Goal: Find specific page/section: Locate a particular part of the current website

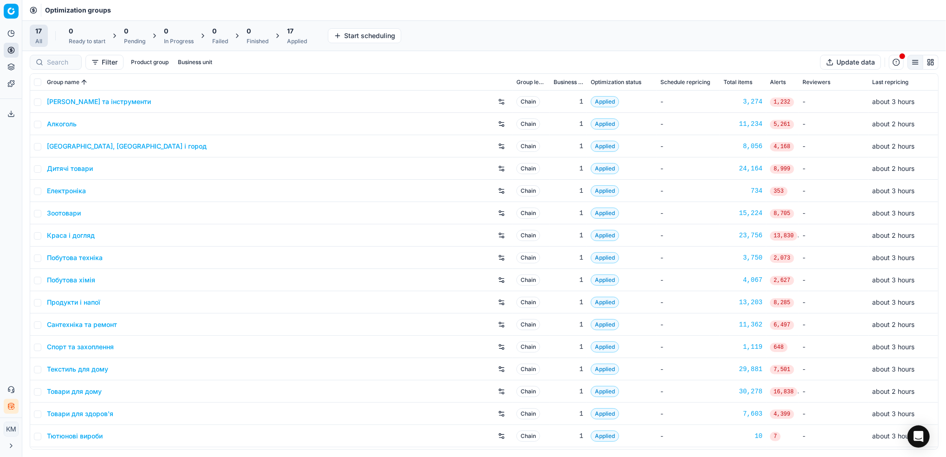
click at [65, 236] on link "Краса і догляд" at bounding box center [71, 235] width 48 height 9
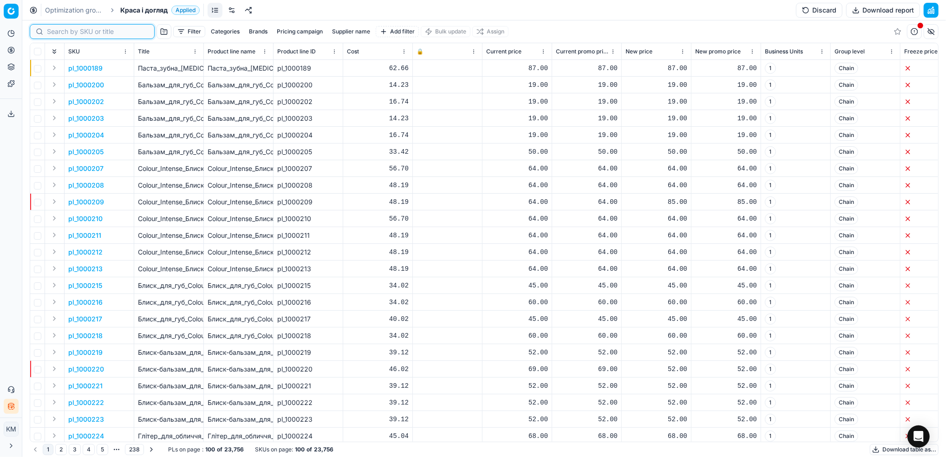
click at [53, 31] on input at bounding box center [98, 31] width 102 height 9
paste input "927000"
type input "927000"
click at [68, 13] on link "Optimization groups" at bounding box center [74, 10] width 59 height 9
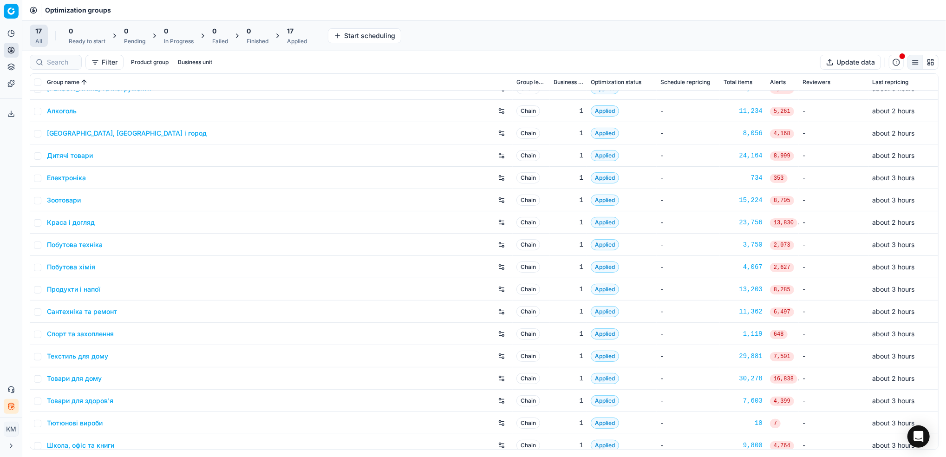
scroll to position [20, 0]
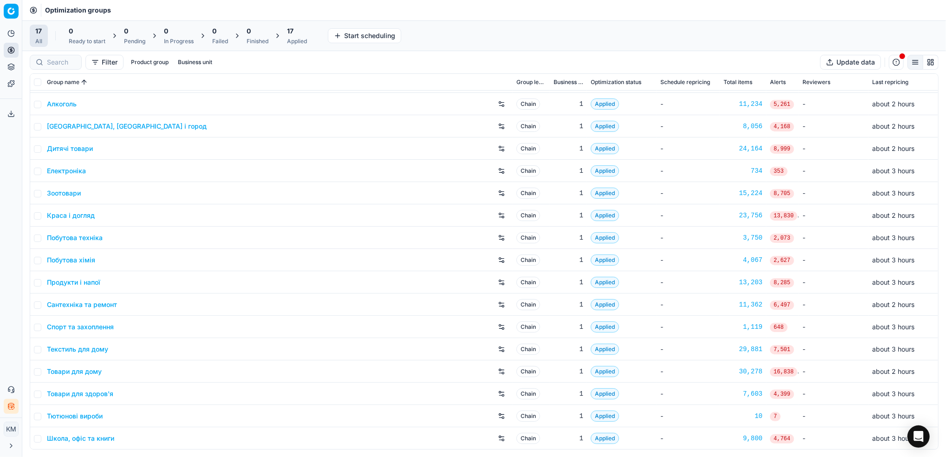
click at [77, 146] on link "Дитячі товари" at bounding box center [70, 148] width 46 height 9
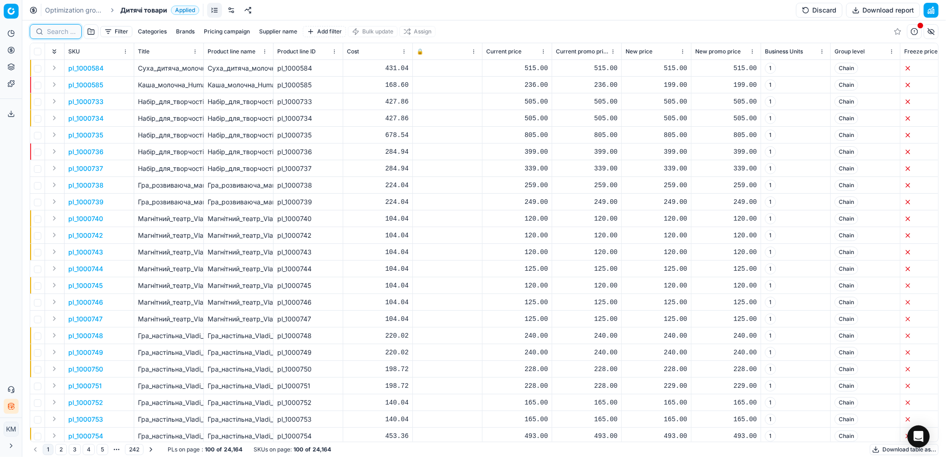
click at [68, 36] on input at bounding box center [61, 31] width 29 height 9
paste input "927000"
type input "927000"
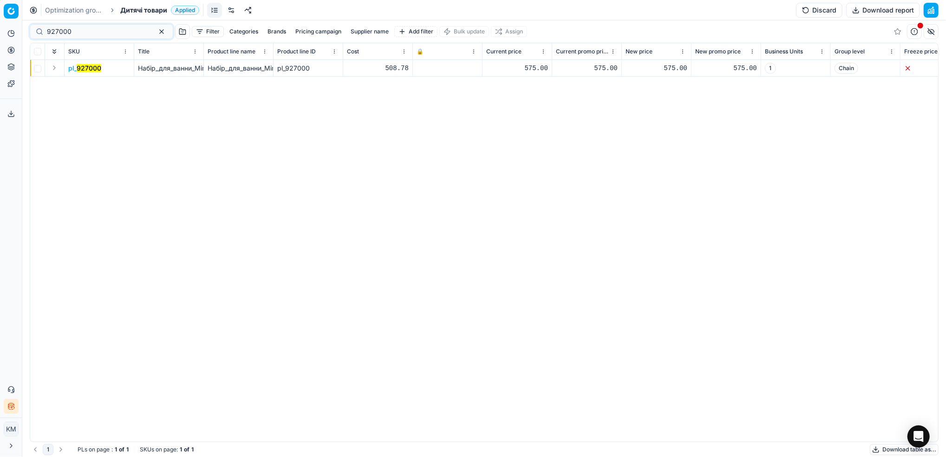
click at [67, 67] on td "pl_ 927000" at bounding box center [100, 68] width 70 height 17
click at [85, 67] on mark "927000" at bounding box center [89, 68] width 25 height 8
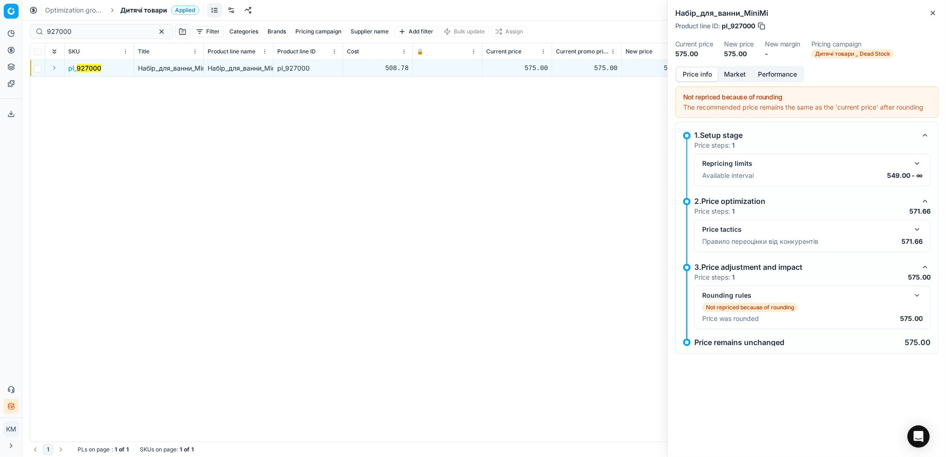
click at [734, 76] on button "Market" at bounding box center [735, 74] width 34 height 13
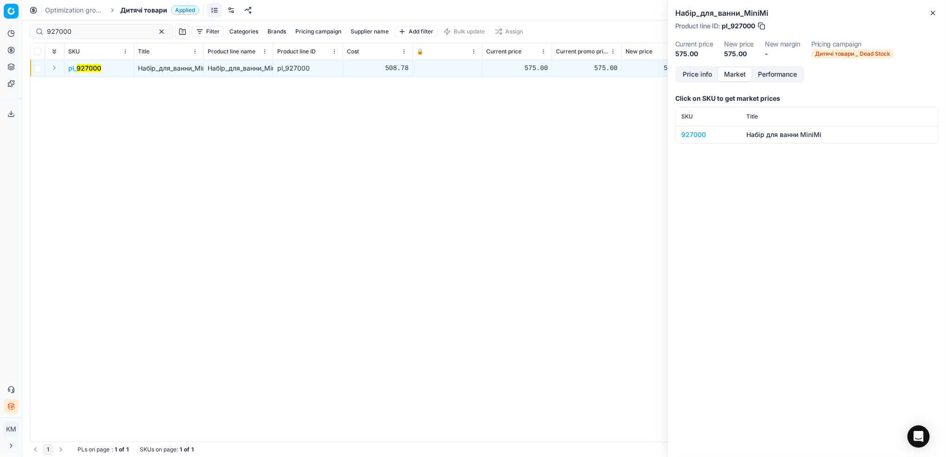
click at [699, 135] on div "927000" at bounding box center [708, 134] width 54 height 9
